Goal: Information Seeking & Learning: Learn about a topic

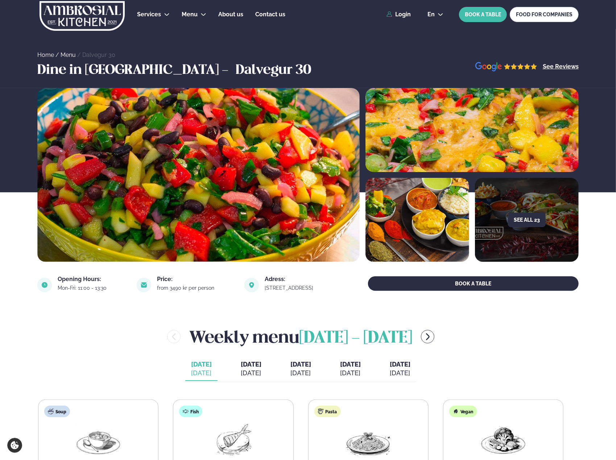
scroll to position [145, 0]
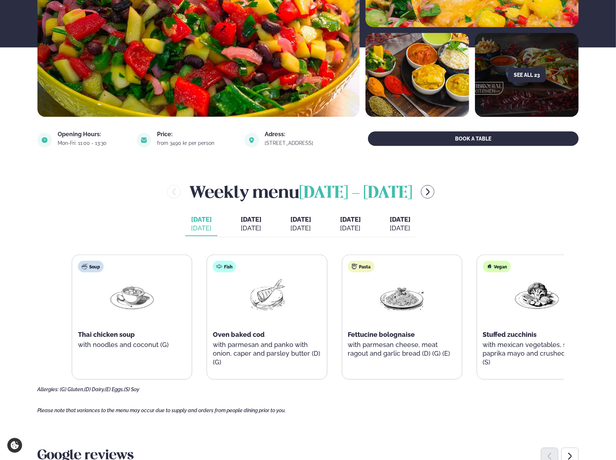
click at [396, 366] on div "Pasta Fettucine bolognaise with parmesan cheese, meat ragout and garlic bread (…" at bounding box center [402, 313] width 120 height 116
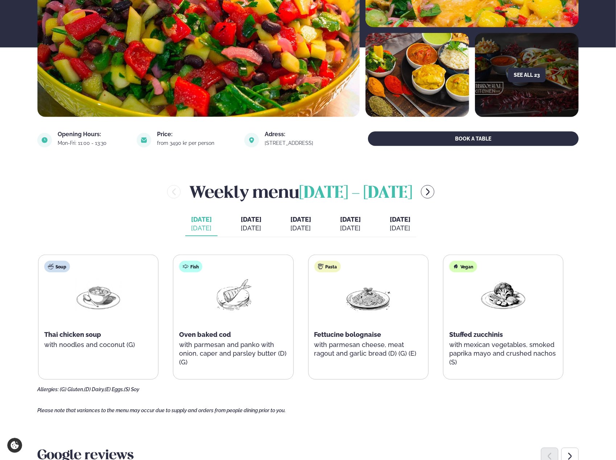
click at [384, 348] on p "with parmesan cheese, meat ragout and garlic bread (D) (G) (E)" at bounding box center [368, 349] width 108 height 17
click at [385, 348] on p "with parmesan cheese, meat ragout and garlic bread (D) (G) (E)" at bounding box center [368, 349] width 108 height 17
click at [558, 188] on div "Weekly menu [DATE] - [DATE]" at bounding box center [300, 192] width 527 height 24
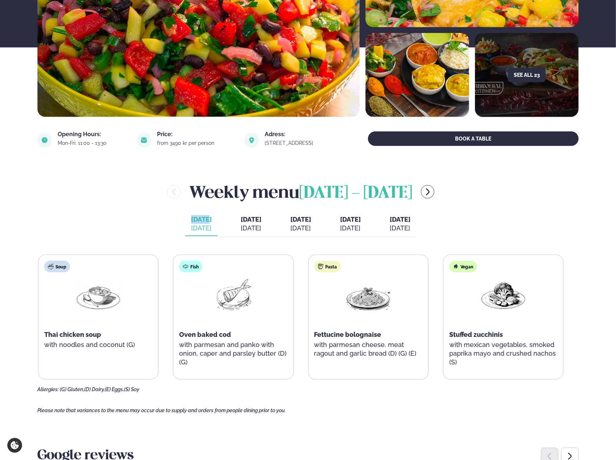
click at [253, 219] on button "[DATE] [DATE]" at bounding box center [251, 224] width 32 height 24
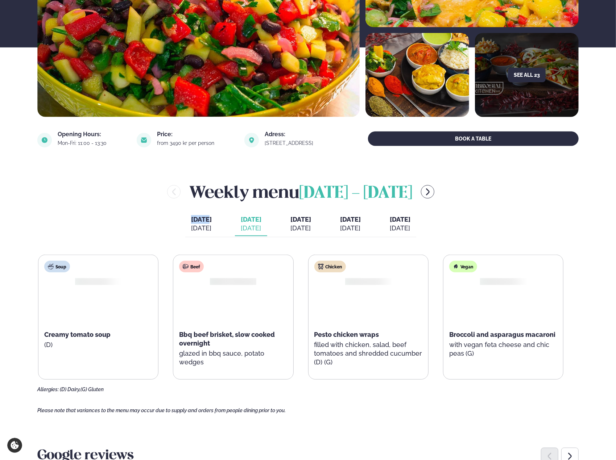
click at [295, 224] on div "[DATE]" at bounding box center [300, 228] width 21 height 9
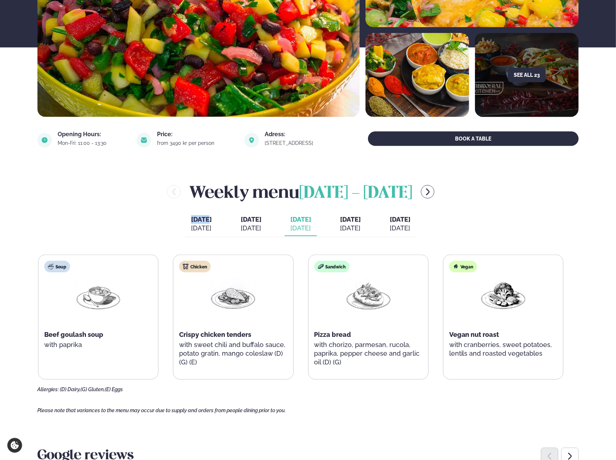
click at [343, 226] on button "[DATE] [DATE]" at bounding box center [350, 224] width 32 height 24
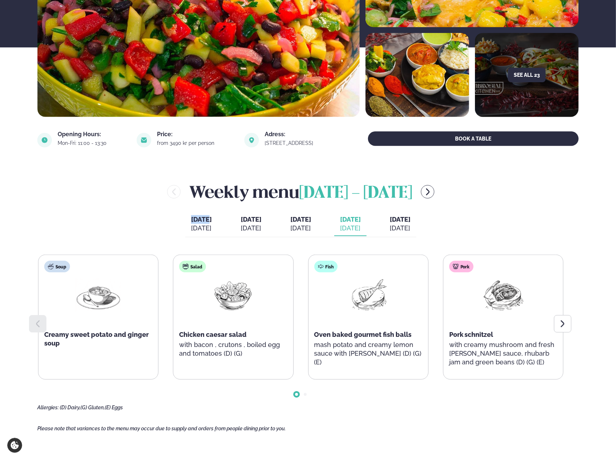
click at [402, 229] on button "[DATE] [DATE]" at bounding box center [400, 224] width 32 height 24
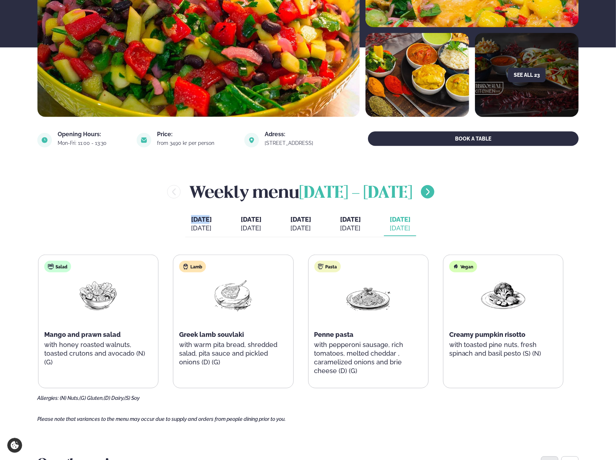
click at [432, 195] on icon "menu-btn-right" at bounding box center [427, 192] width 9 height 9
